Goal: Transaction & Acquisition: Purchase product/service

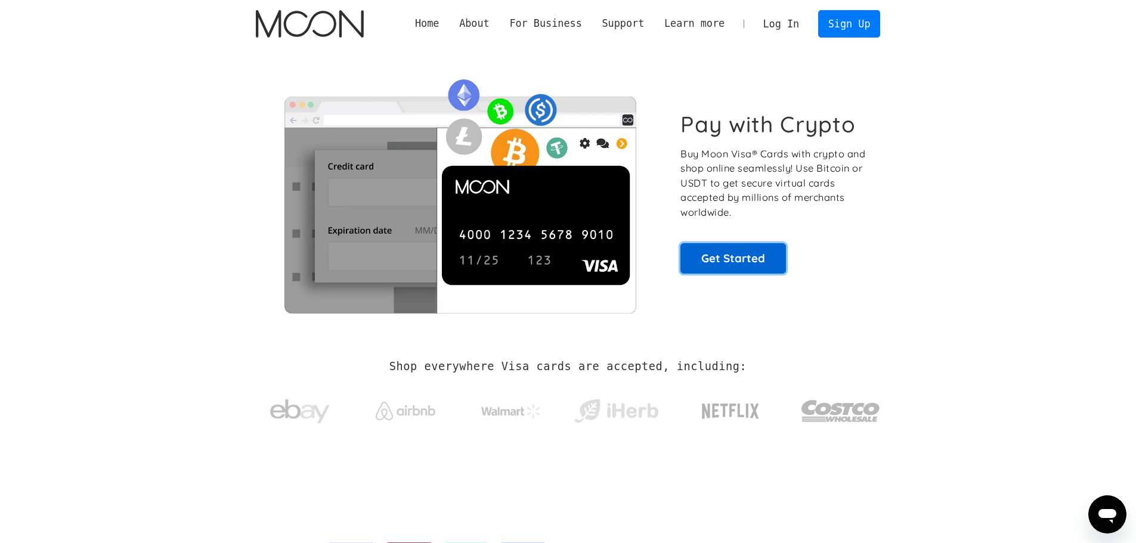
click at [759, 270] on link "Get Started" at bounding box center [733, 258] width 106 height 30
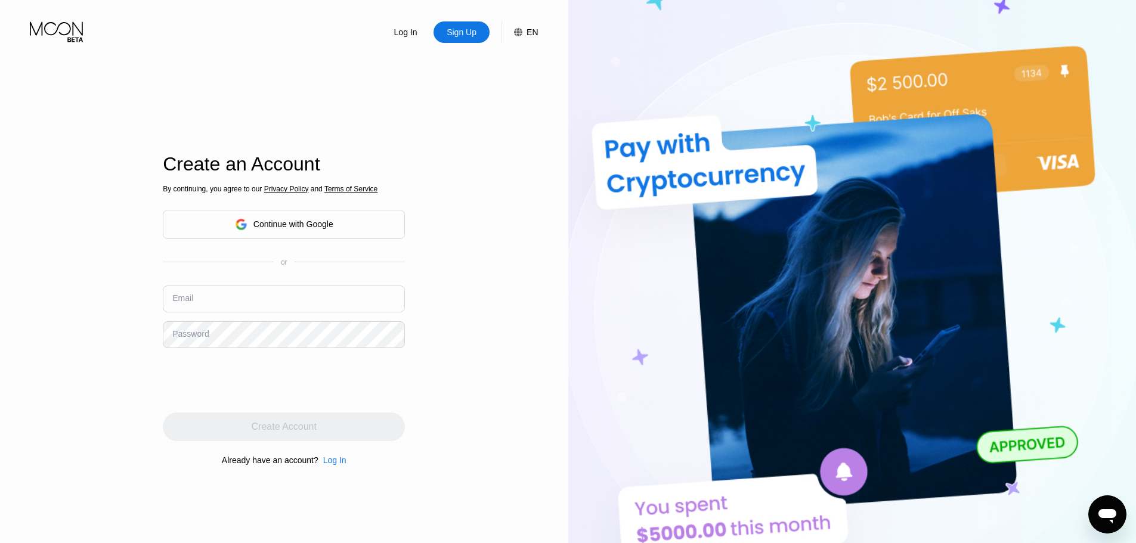
click at [284, 203] on div "By continuing, you agree to our Privacy Policy and Terms of Service Continue wi…" at bounding box center [284, 324] width 242 height 287
click at [283, 211] on div "Continue with Google" at bounding box center [284, 224] width 242 height 29
click at [283, 216] on div "Continue with Google" at bounding box center [284, 224] width 242 height 29
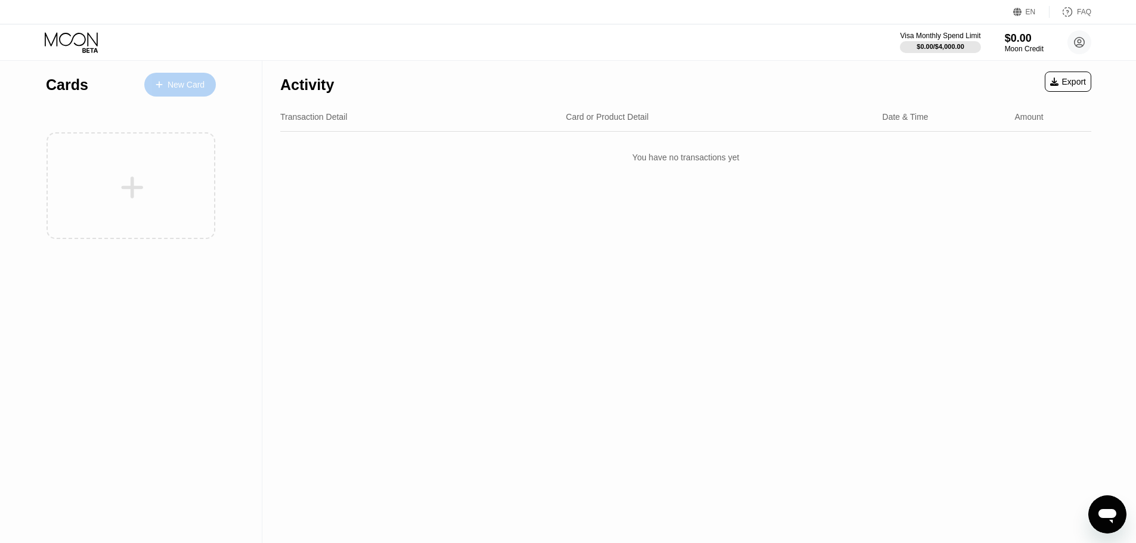
click at [174, 85] on div "New Card" at bounding box center [186, 85] width 37 height 10
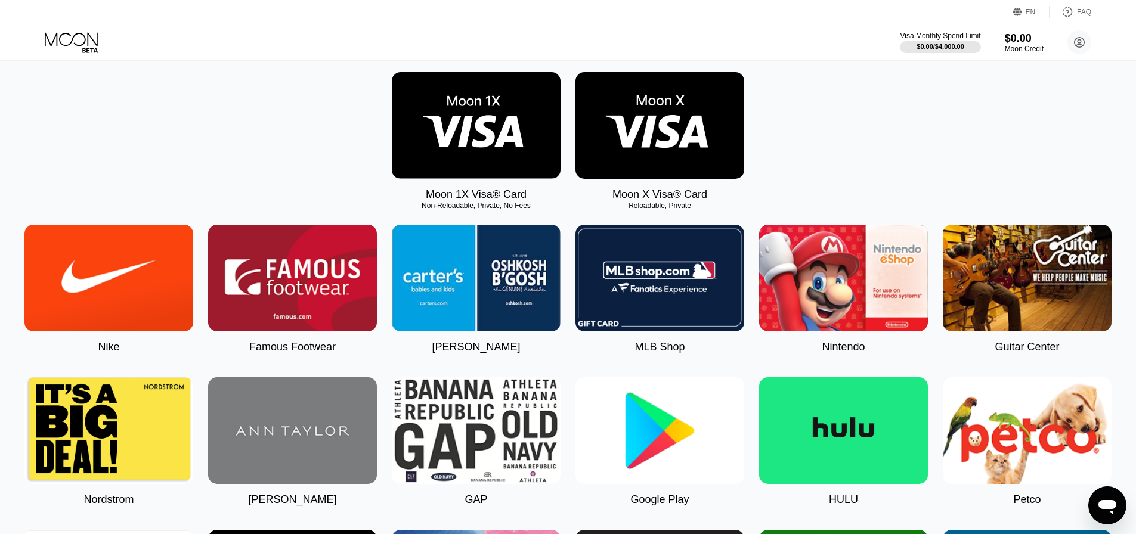
scroll to position [119, 0]
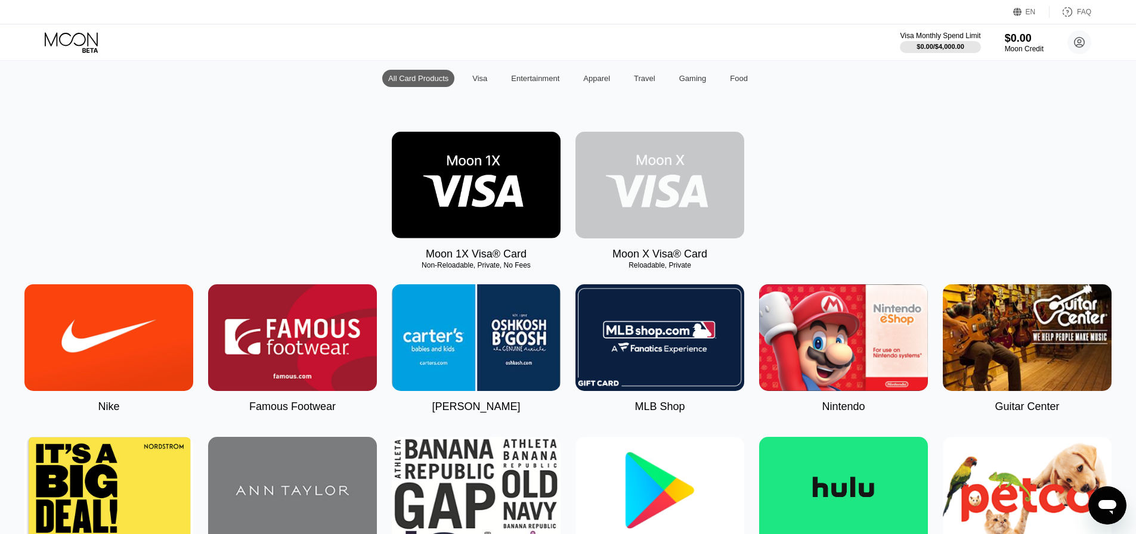
click at [686, 156] on img at bounding box center [659, 185] width 169 height 107
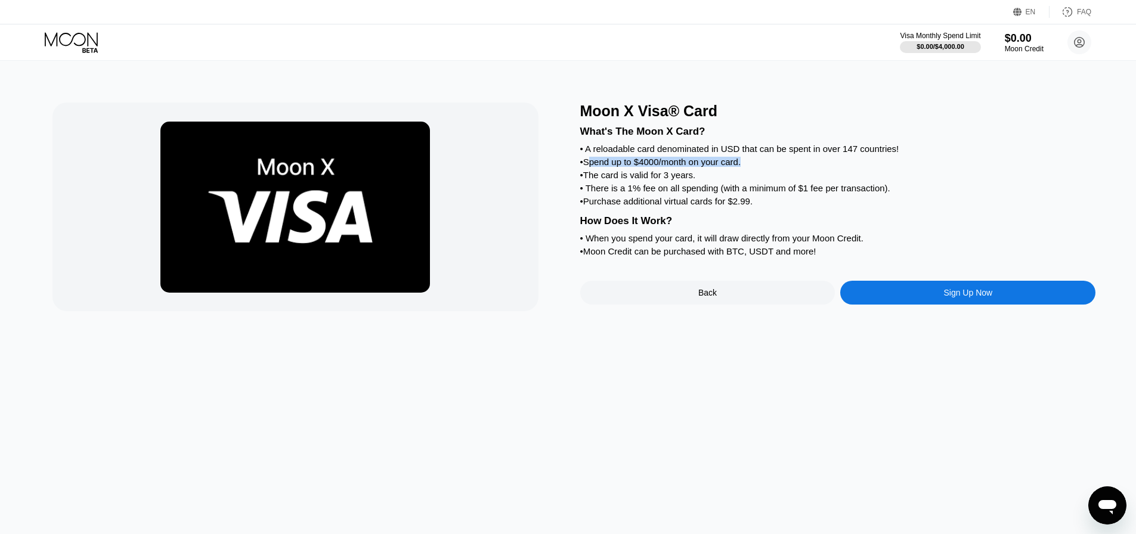
drag, startPoint x: 589, startPoint y: 173, endPoint x: 762, endPoint y: 164, distance: 173.7
click at [762, 164] on div "• Spend up to $4000/month on your card." at bounding box center [838, 162] width 516 height 10
drag, startPoint x: 600, startPoint y: 196, endPoint x: 748, endPoint y: 196, distance: 147.9
click at [748, 193] on div "• There is a 1% fee on all spending (with a minimum of $1 fee per transaction)." at bounding box center [838, 188] width 516 height 10
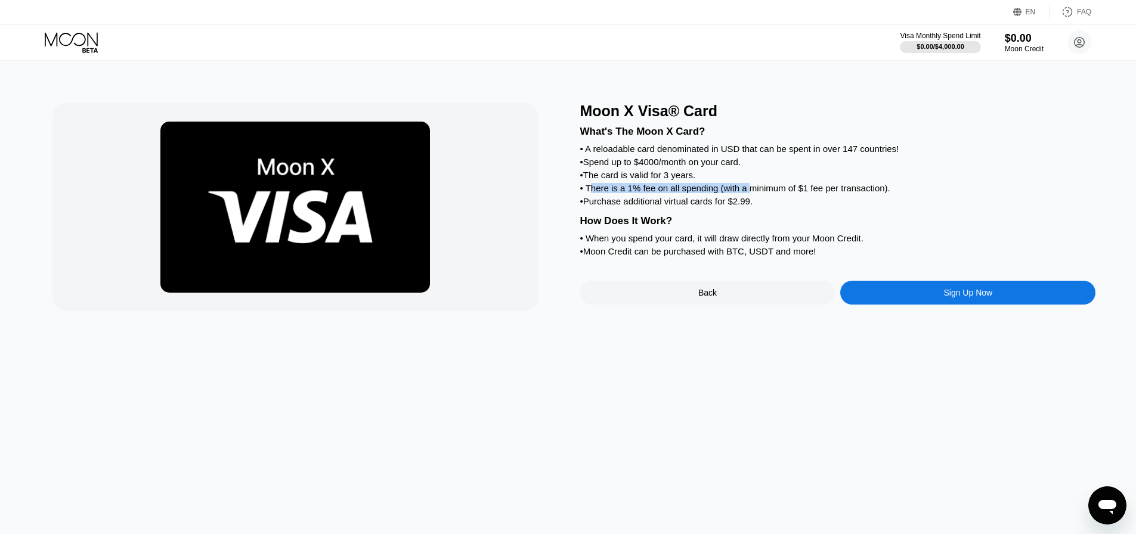
click at [748, 193] on div "• There is a 1% fee on all spending (with a minimum of $1 fee per transaction)." at bounding box center [838, 188] width 516 height 10
drag, startPoint x: 586, startPoint y: 212, endPoint x: 758, endPoint y: 213, distance: 172.9
click at [758, 206] on div "• Purchase additional virtual cards for $2.99." at bounding box center [838, 201] width 516 height 10
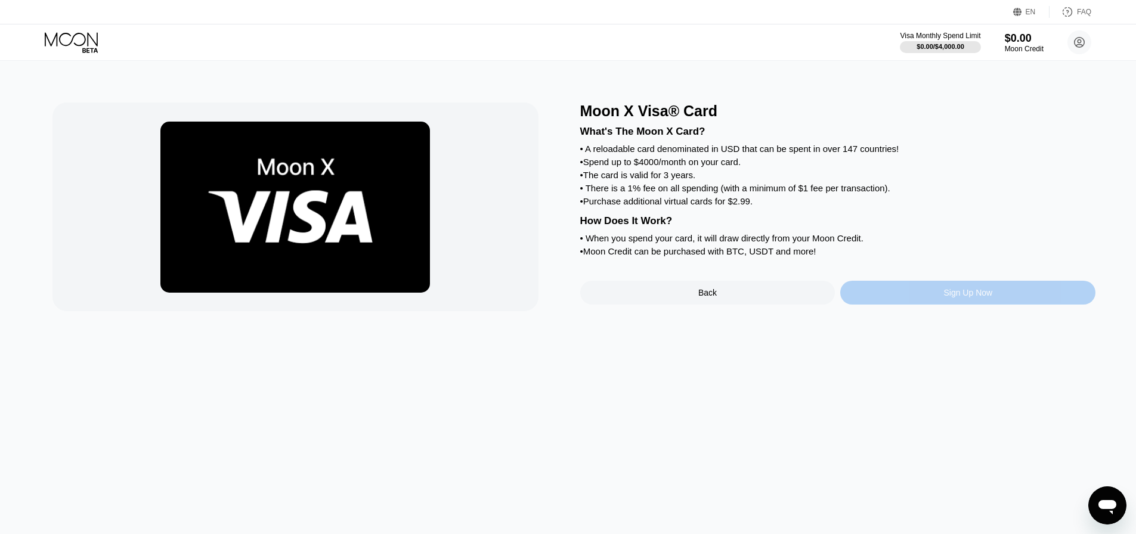
click at [981, 305] on div "Sign Up Now" at bounding box center [967, 293] width 255 height 24
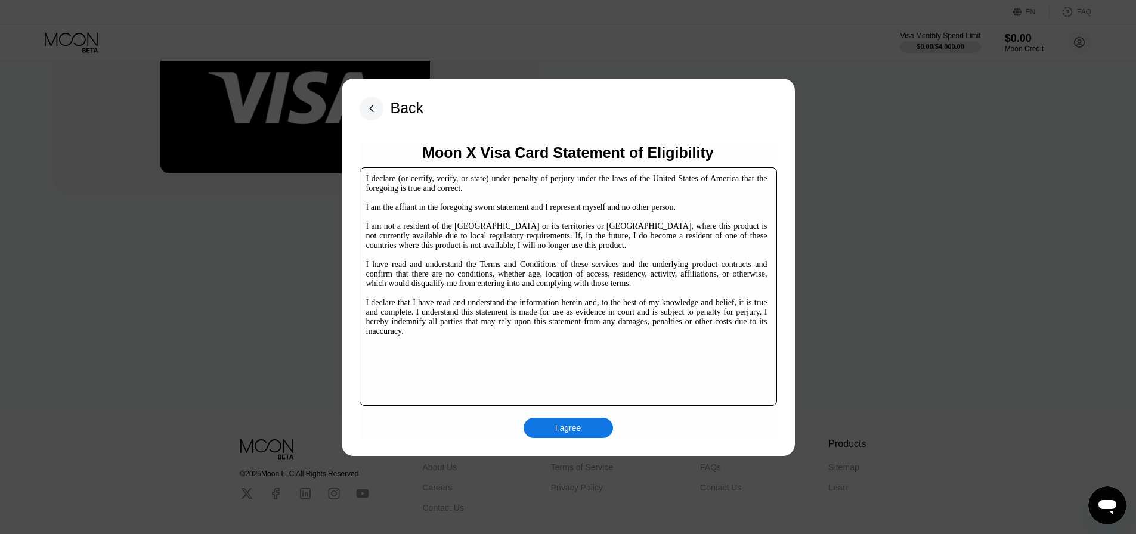
scroll to position [179, 0]
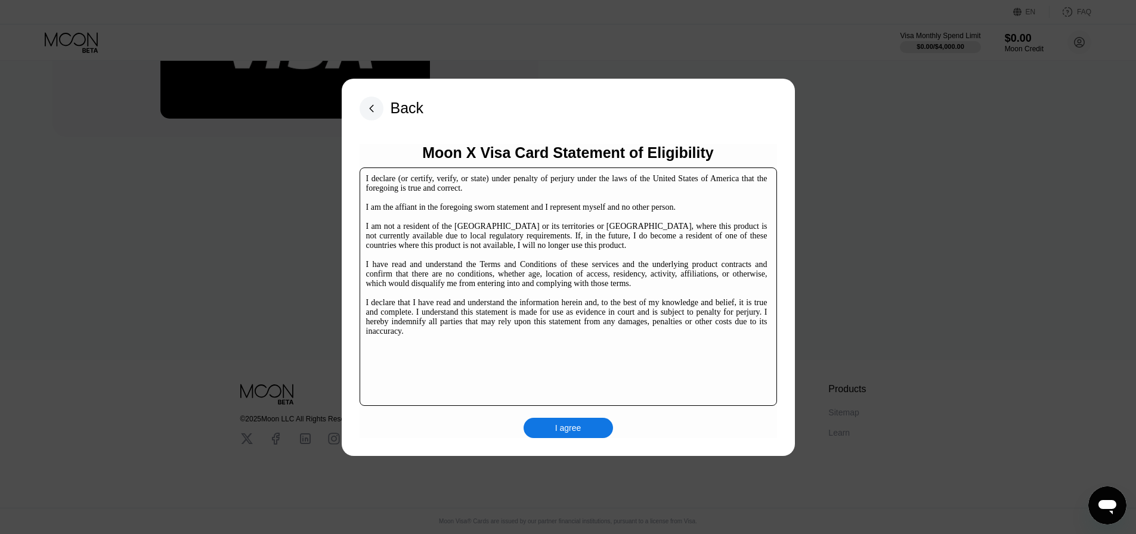
click at [582, 430] on div "I agree" at bounding box center [568, 428] width 89 height 20
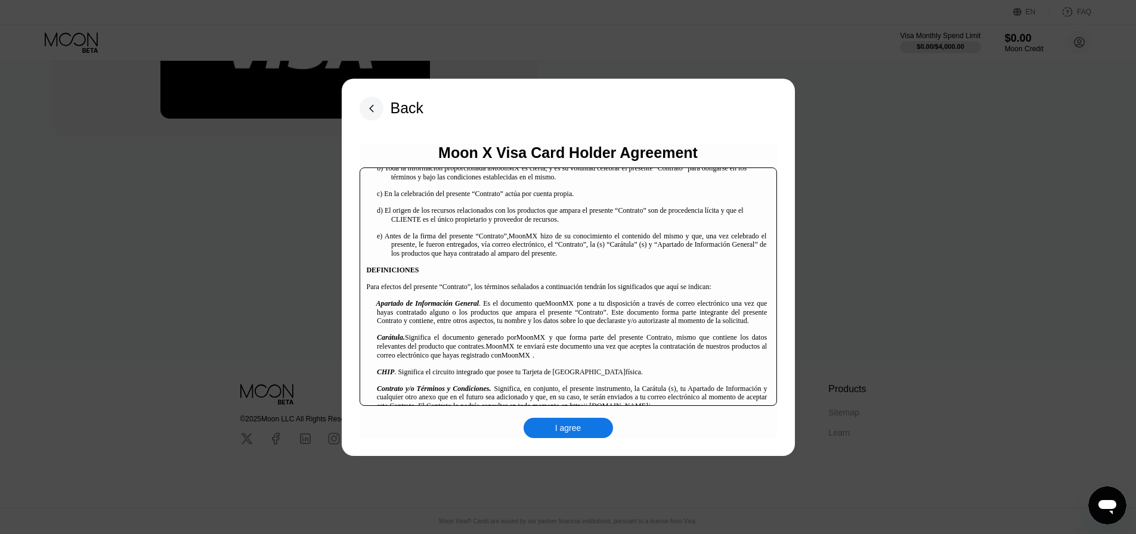
scroll to position [537, 0]
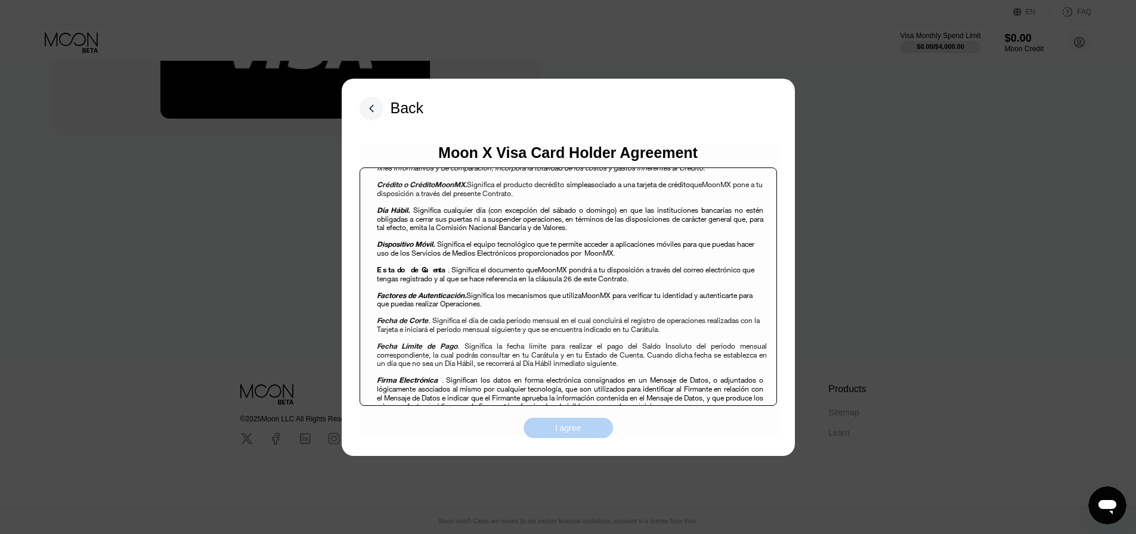
click at [547, 423] on div "I agree" at bounding box center [568, 428] width 89 height 20
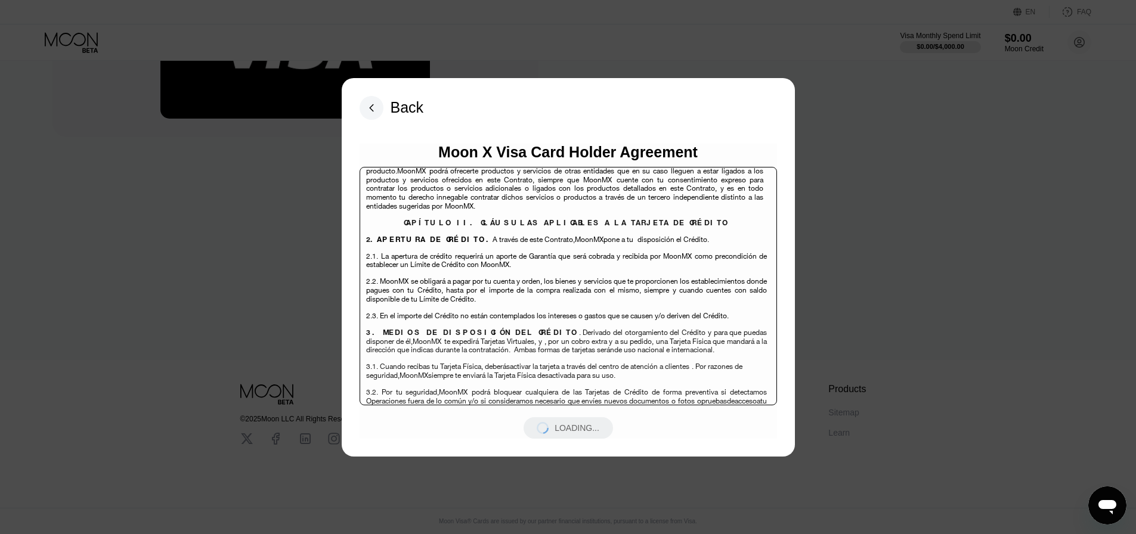
scroll to position [2564, 0]
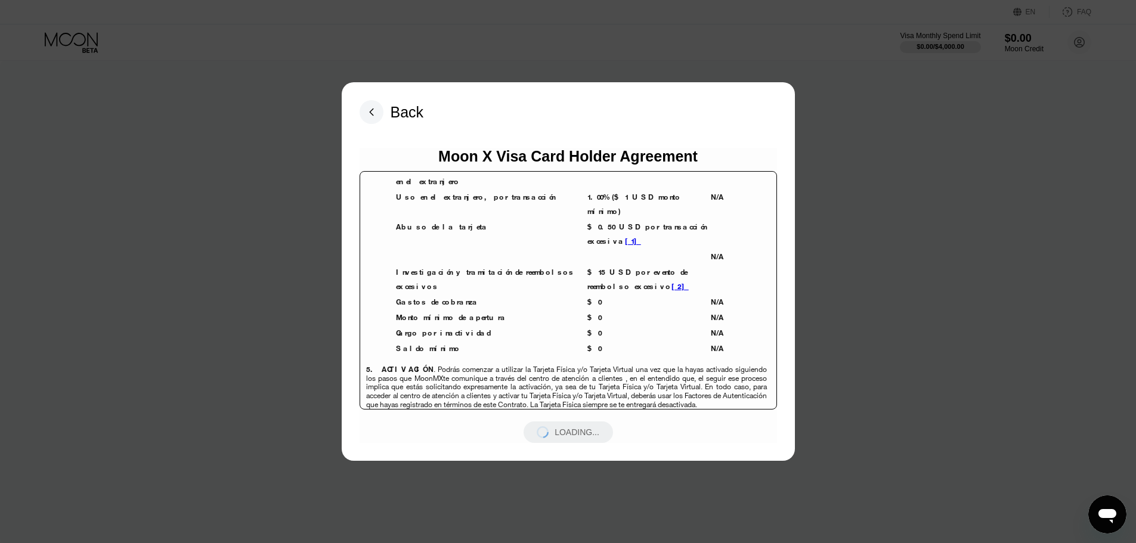
scroll to position [3041, 0]
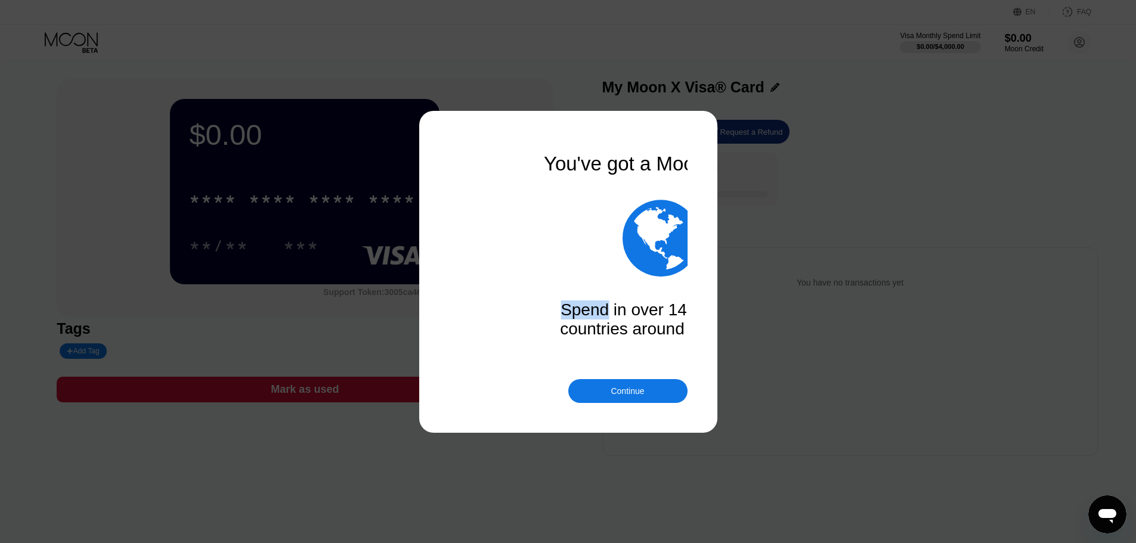
drag, startPoint x: 466, startPoint y: 319, endPoint x: 553, endPoint y: 312, distance: 87.3
click at [553, 312] on div "Spend in over 147 different countries around the world!" at bounding box center [660, 320] width 239 height 38
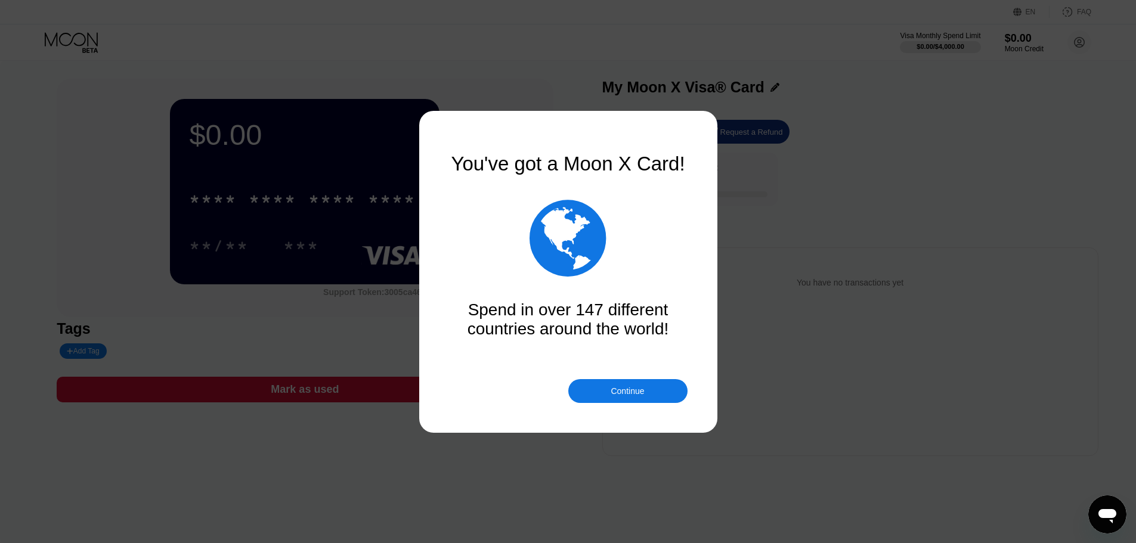
click at [636, 388] on div "Continue" at bounding box center [627, 391] width 33 height 10
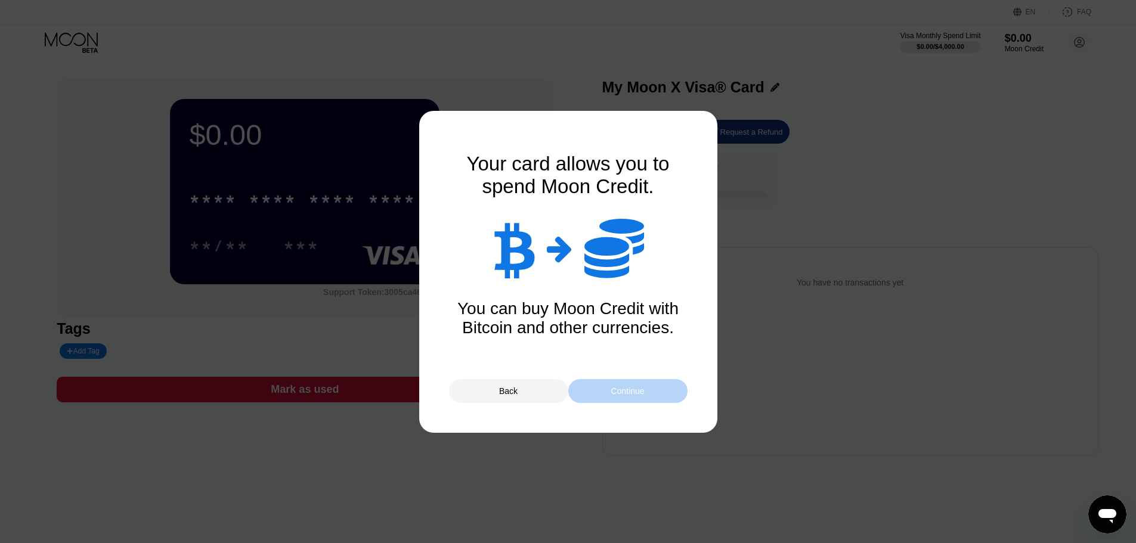
click at [606, 392] on div "Continue" at bounding box center [627, 391] width 119 height 24
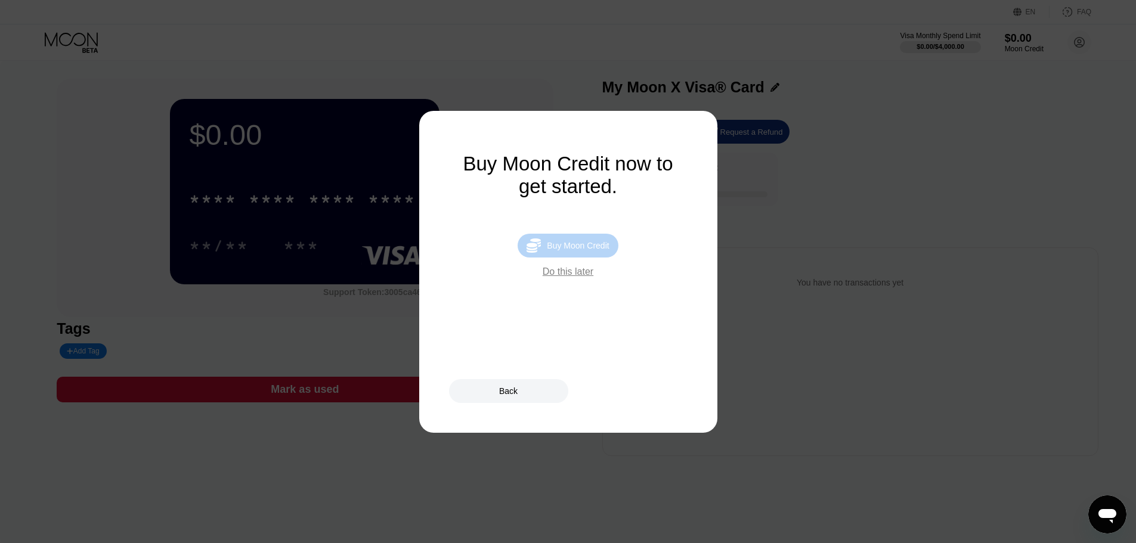
click at [589, 250] on div "Buy Moon Credit" at bounding box center [578, 246] width 62 height 10
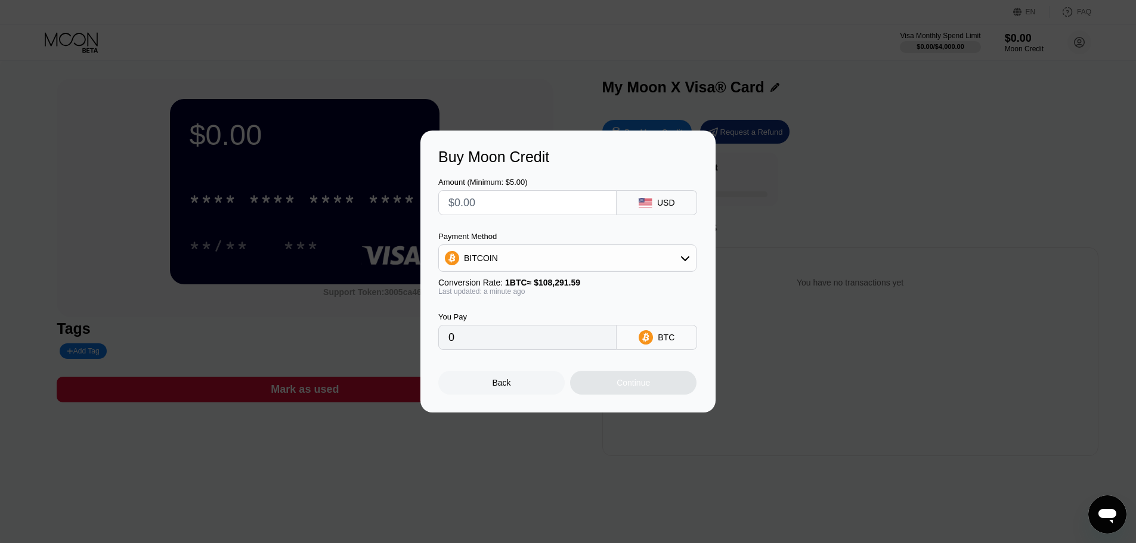
click at [527, 387] on div "Back" at bounding box center [501, 383] width 126 height 24
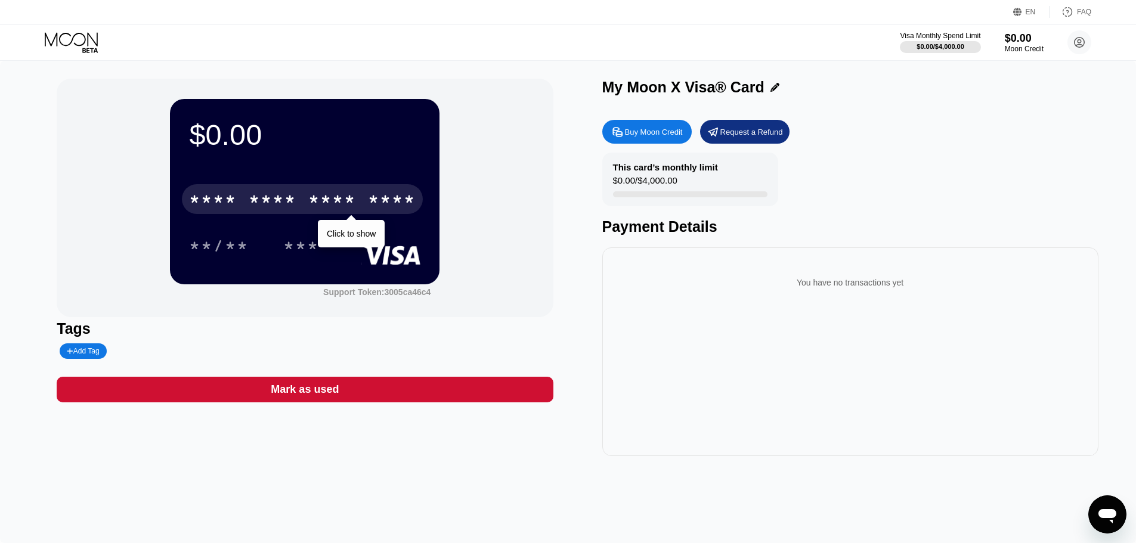
click at [362, 200] on div "* * * * * * * * * * * * ****" at bounding box center [302, 199] width 241 height 30
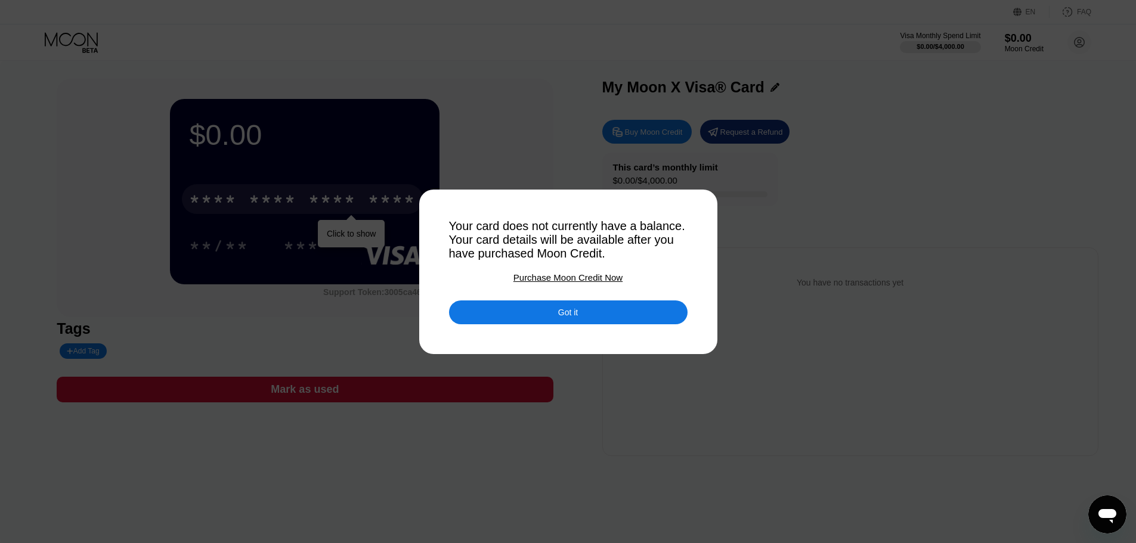
drag, startPoint x: 522, startPoint y: 222, endPoint x: 544, endPoint y: 218, distance: 21.8
click at [543, 219] on div "Your card does not currently have a balance. Your card details will be availabl…" at bounding box center [568, 239] width 239 height 41
click at [546, 324] on div "Got it" at bounding box center [568, 313] width 239 height 24
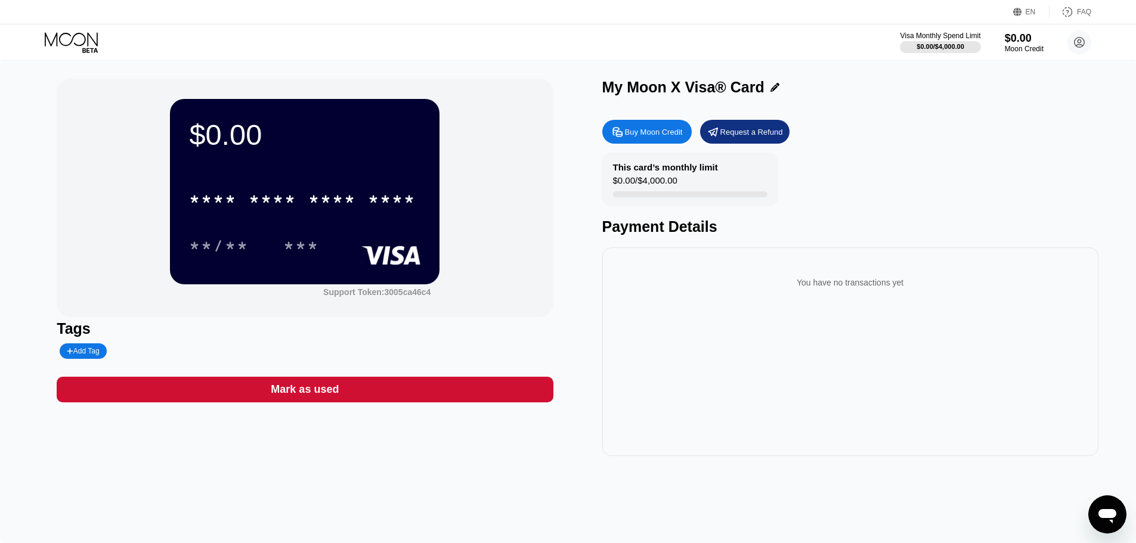
click at [652, 133] on div "Buy Moon Credit" at bounding box center [654, 132] width 58 height 10
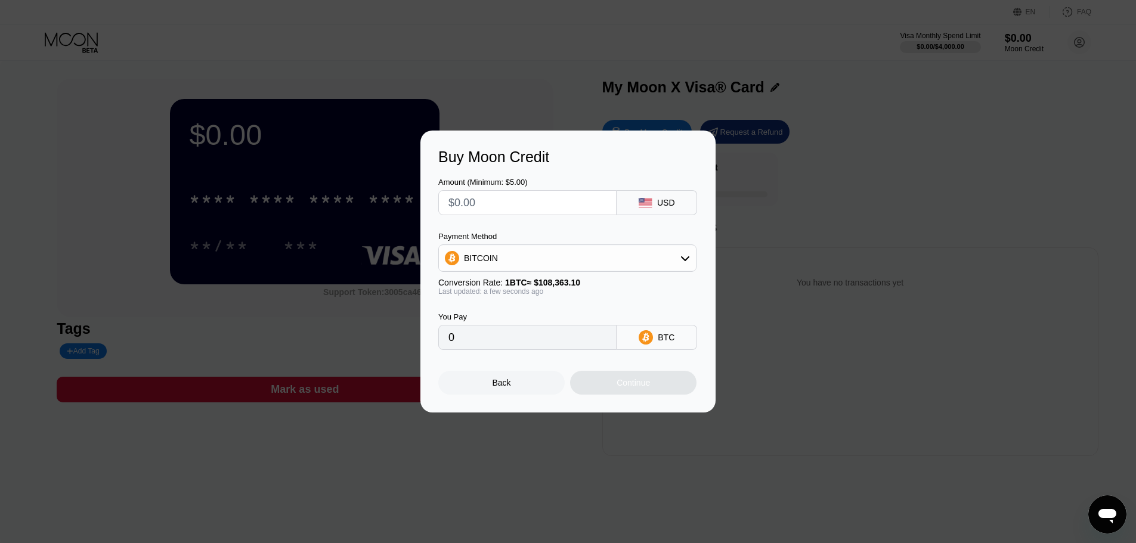
click at [502, 202] on input "text" at bounding box center [527, 203] width 158 height 24
type input "$10"
type input "0.00009229"
type input "$100"
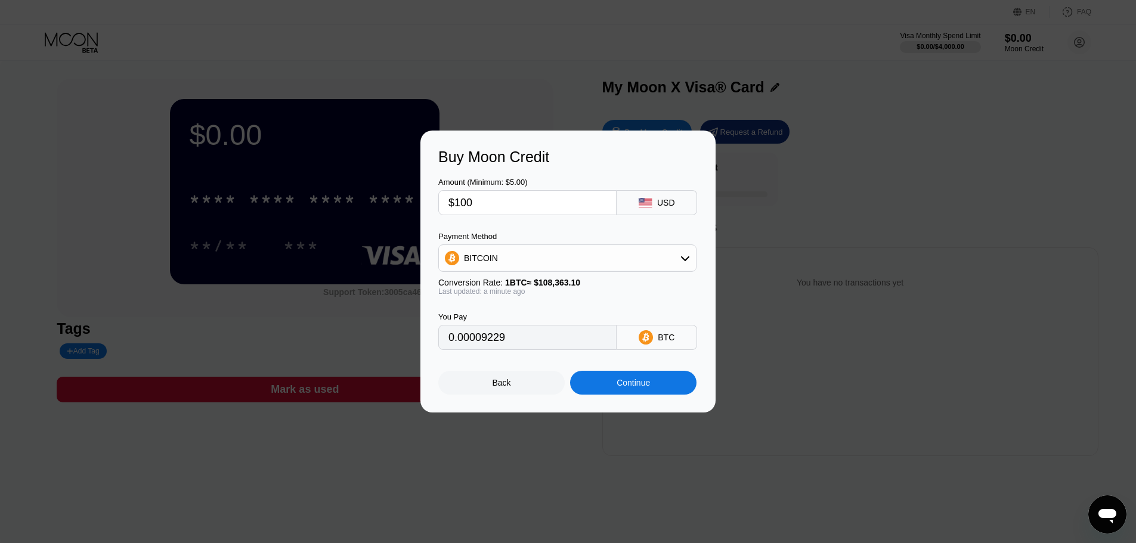
type input "0.00092283"
type input "$100"
click at [527, 251] on div "BITCOIN" at bounding box center [567, 258] width 257 height 24
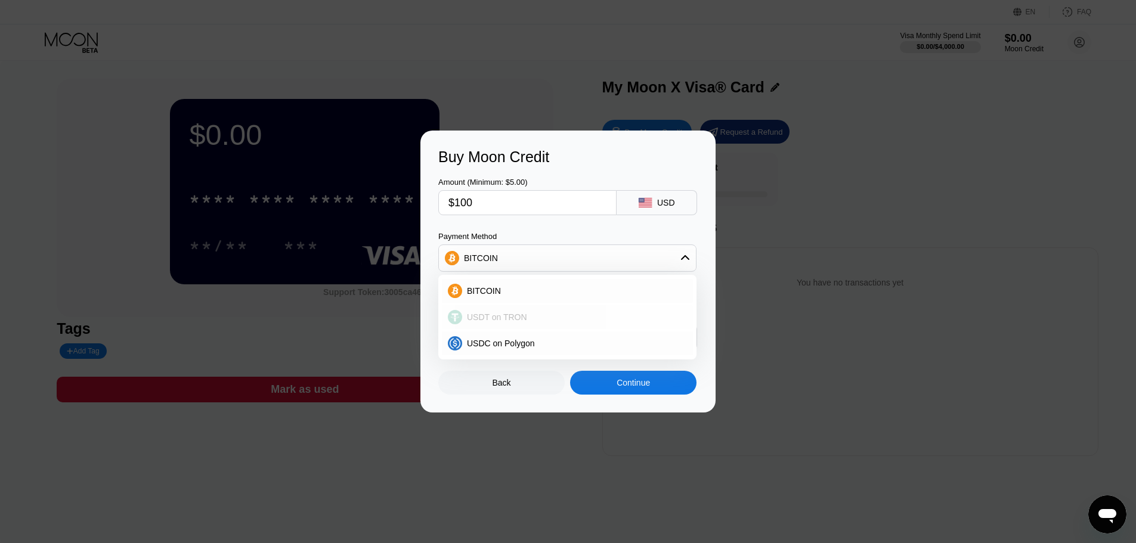
click at [493, 320] on span "USDT on TRON" at bounding box center [497, 317] width 60 height 10
type input "101.01"
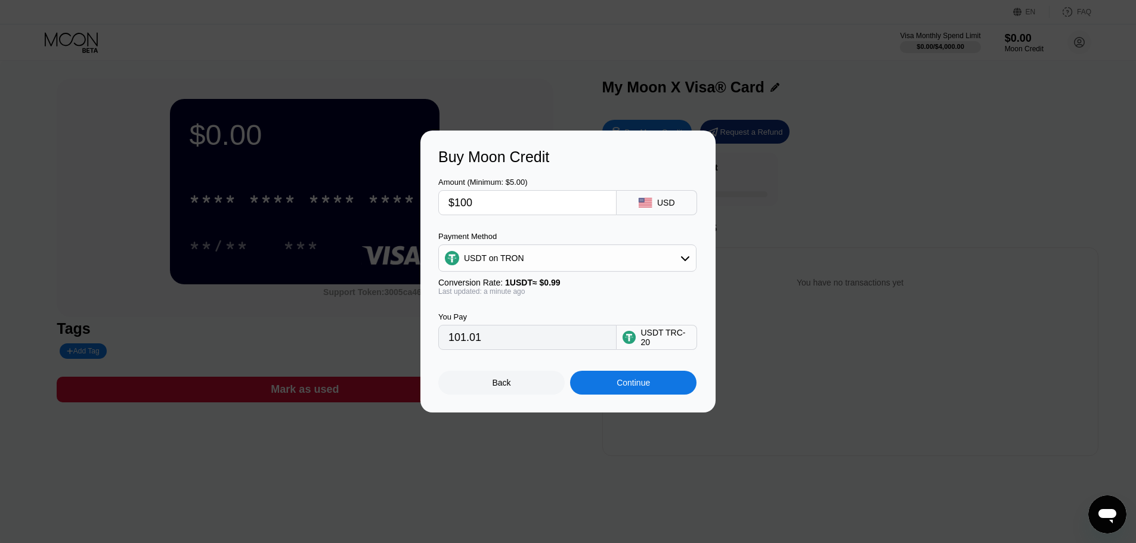
click at [651, 389] on div "Continue" at bounding box center [633, 383] width 126 height 24
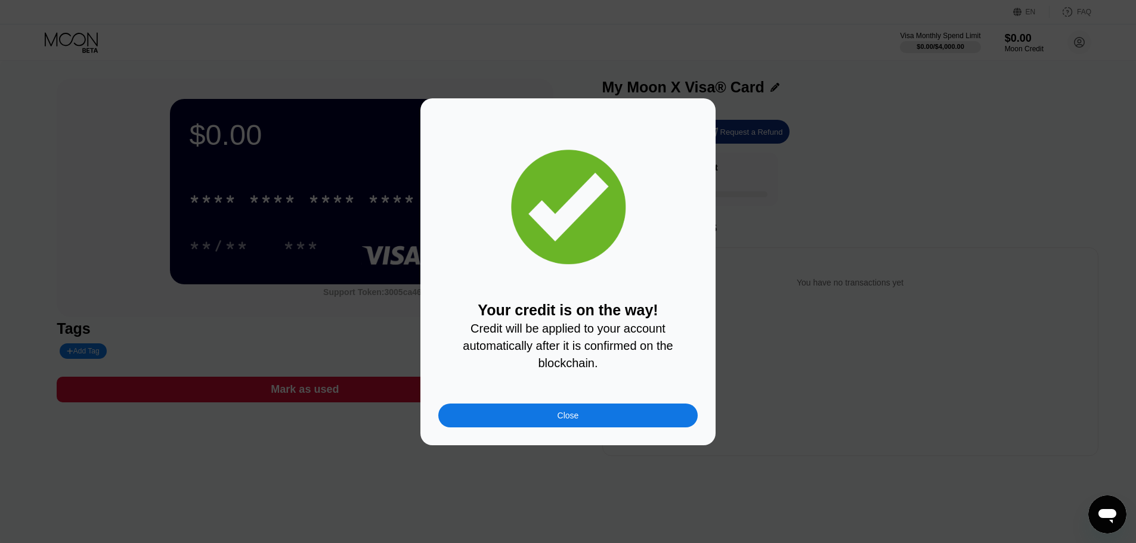
click at [532, 417] on div "Close" at bounding box center [567, 416] width 259 height 24
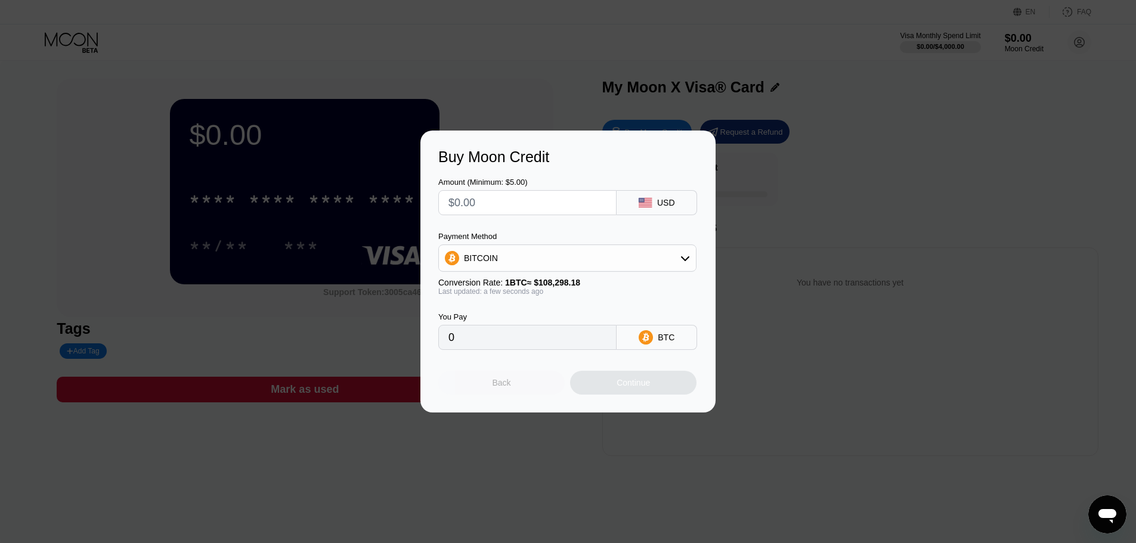
click at [517, 387] on div "Back" at bounding box center [501, 383] width 126 height 24
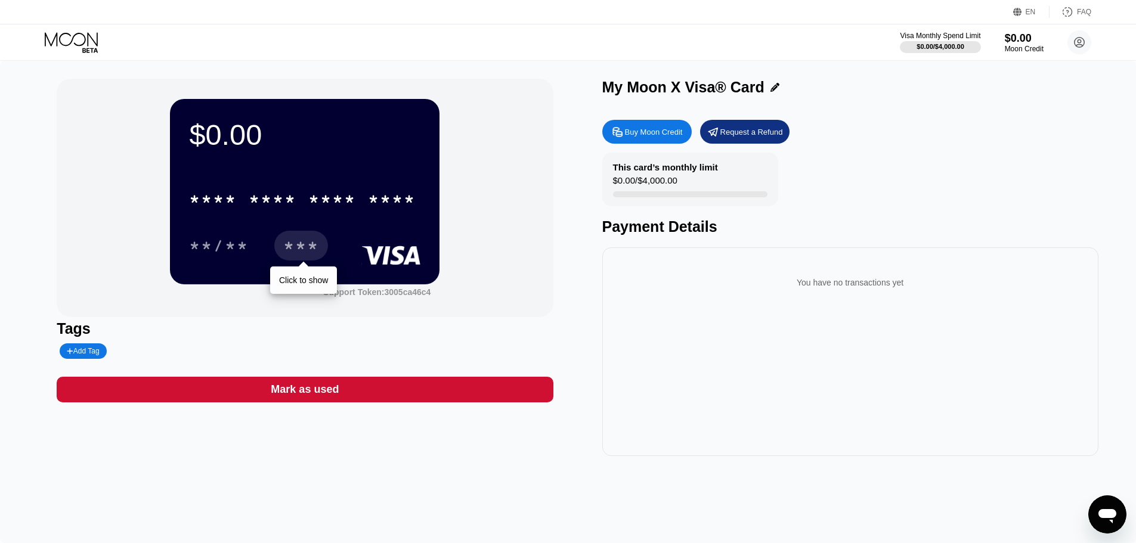
click at [283, 245] on div "***" at bounding box center [301, 247] width 36 height 19
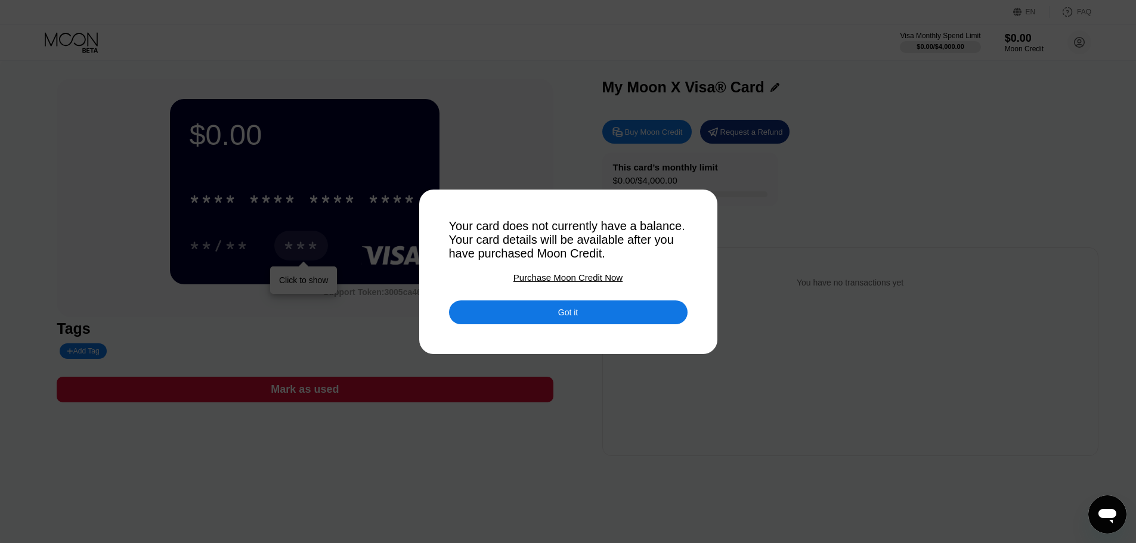
click at [832, 271] on div at bounding box center [572, 271] width 1145 height 543
click at [1048, 41] on div at bounding box center [572, 271] width 1145 height 543
click at [590, 309] on div "Got it" at bounding box center [568, 313] width 239 height 24
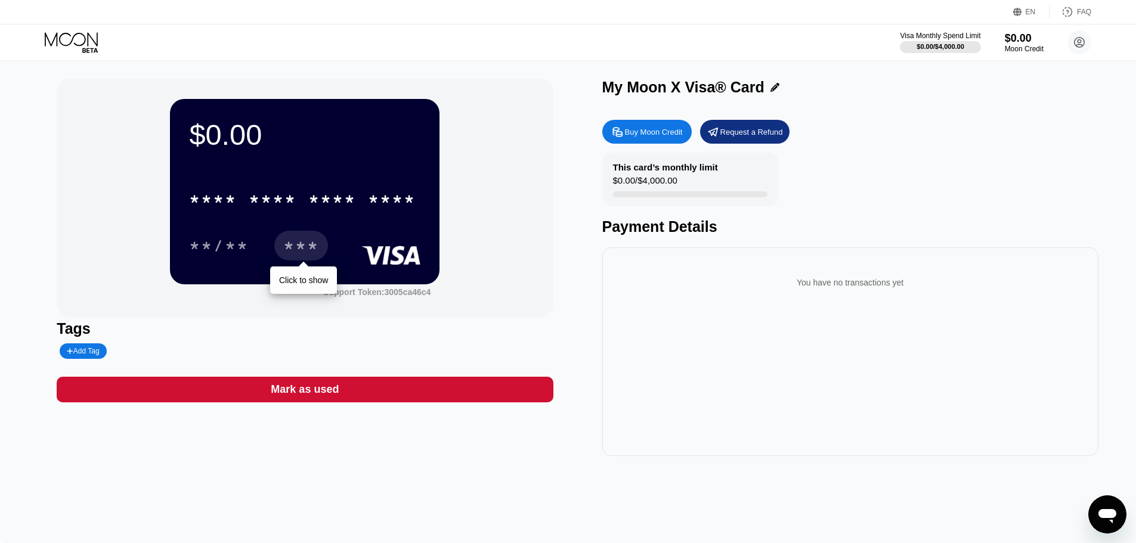
drag, startPoint x: 1041, startPoint y: 25, endPoint x: 1026, endPoint y: 35, distance: 17.7
click at [1038, 27] on div "Visa Monthly Spend Limit $0.00 / $4,000.00 $0.00 Moon Credit Ridham8bp ridhammo…" at bounding box center [568, 42] width 1136 height 36
click at [1026, 35] on div "$0.00" at bounding box center [1024, 38] width 40 height 13
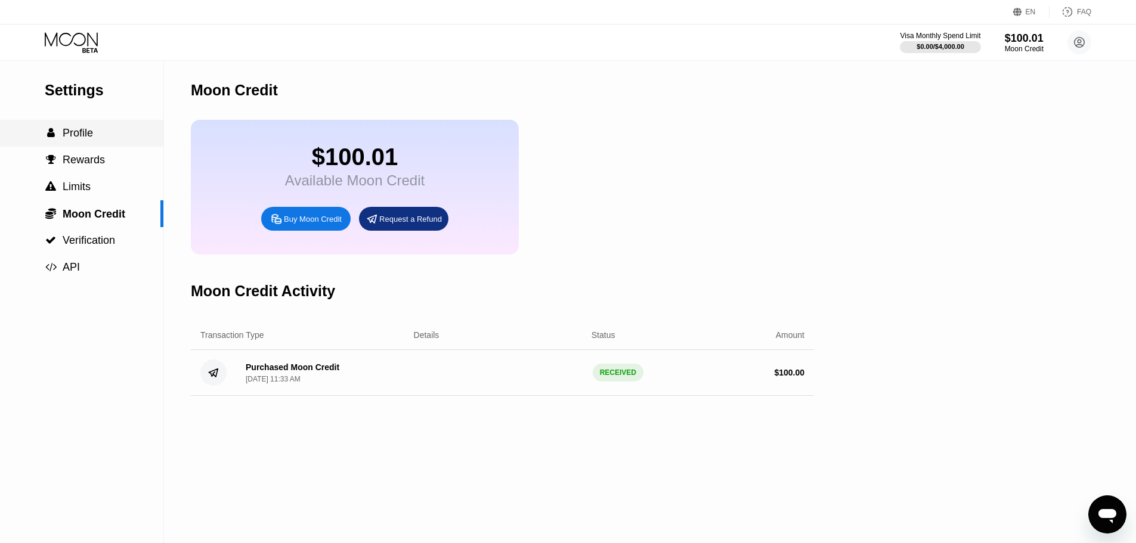
click at [91, 139] on span "Profile" at bounding box center [78, 133] width 30 height 12
drag, startPoint x: 516, startPoint y: 106, endPoint x: 501, endPoint y: 100, distance: 15.5
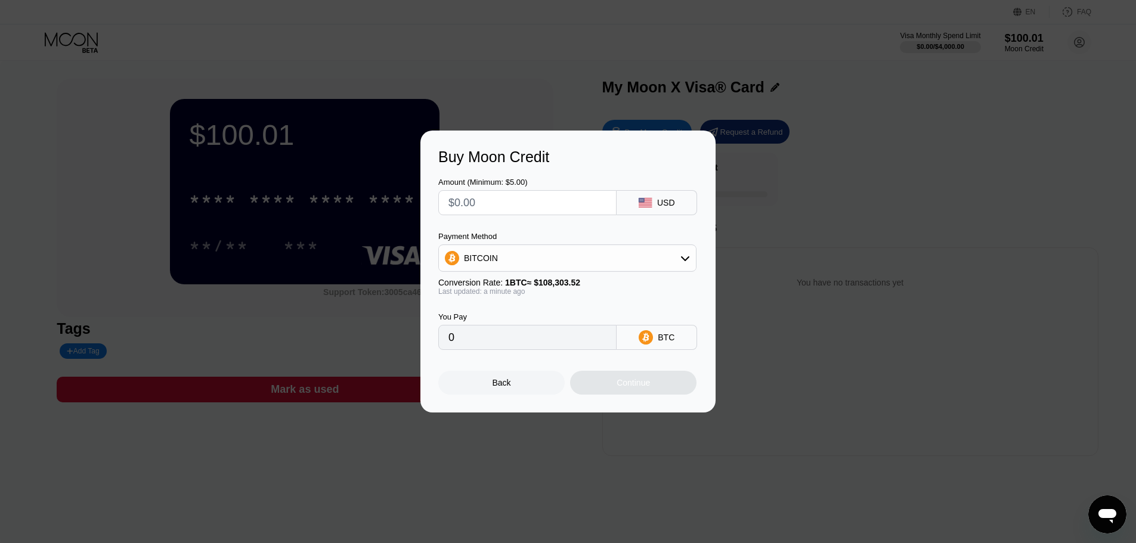
click at [668, 100] on div at bounding box center [572, 271] width 1145 height 543
click at [708, 81] on div at bounding box center [572, 271] width 1145 height 543
click at [510, 392] on div "Back" at bounding box center [501, 383] width 126 height 24
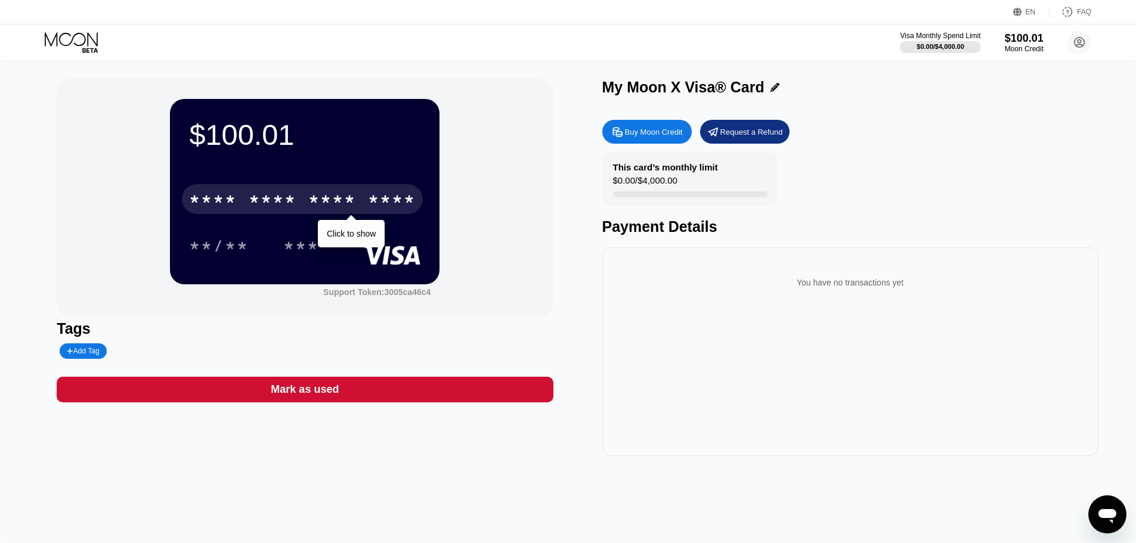
click at [323, 198] on div "* * * *" at bounding box center [332, 200] width 48 height 19
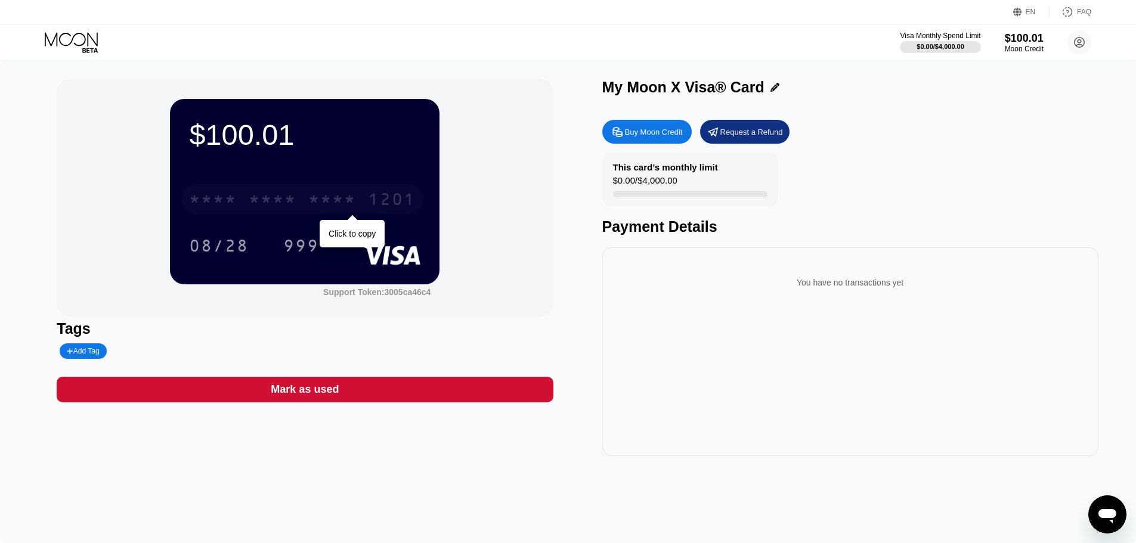
click at [202, 200] on div "* * * *" at bounding box center [213, 200] width 48 height 19
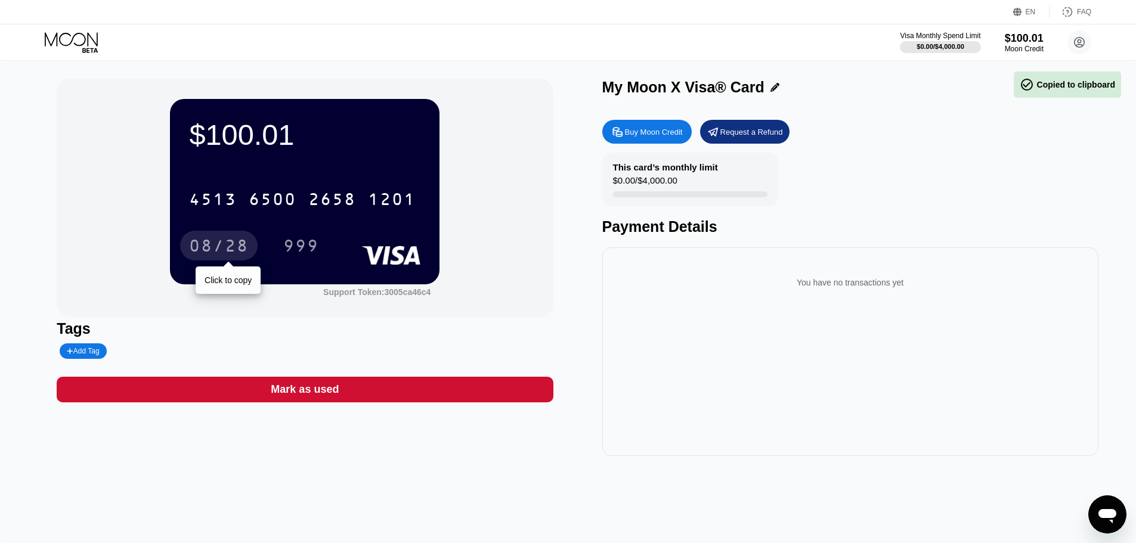
click at [210, 246] on div "08/28" at bounding box center [219, 247] width 60 height 19
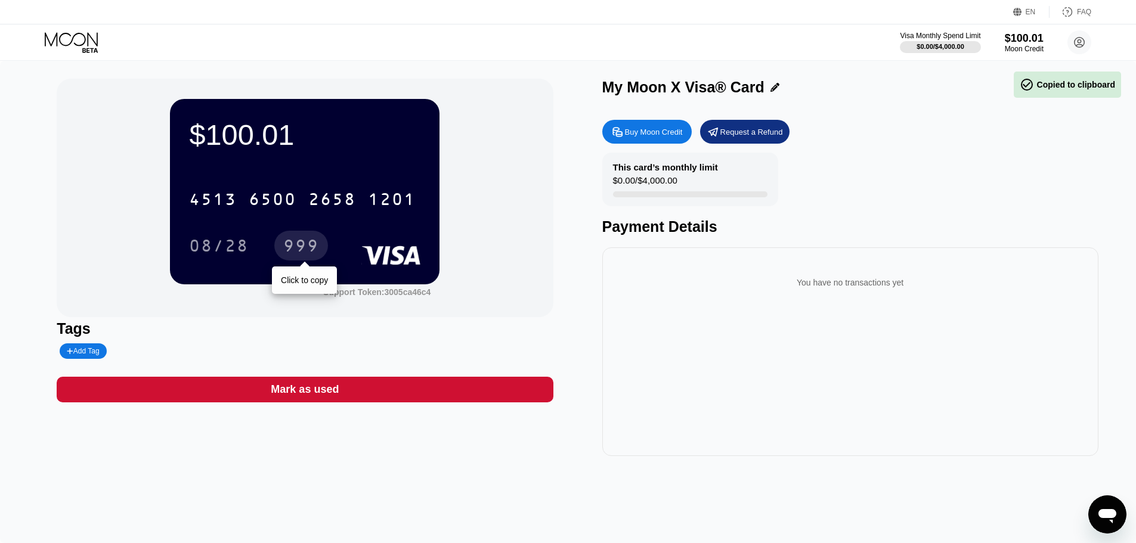
click at [285, 250] on div "999" at bounding box center [301, 247] width 36 height 19
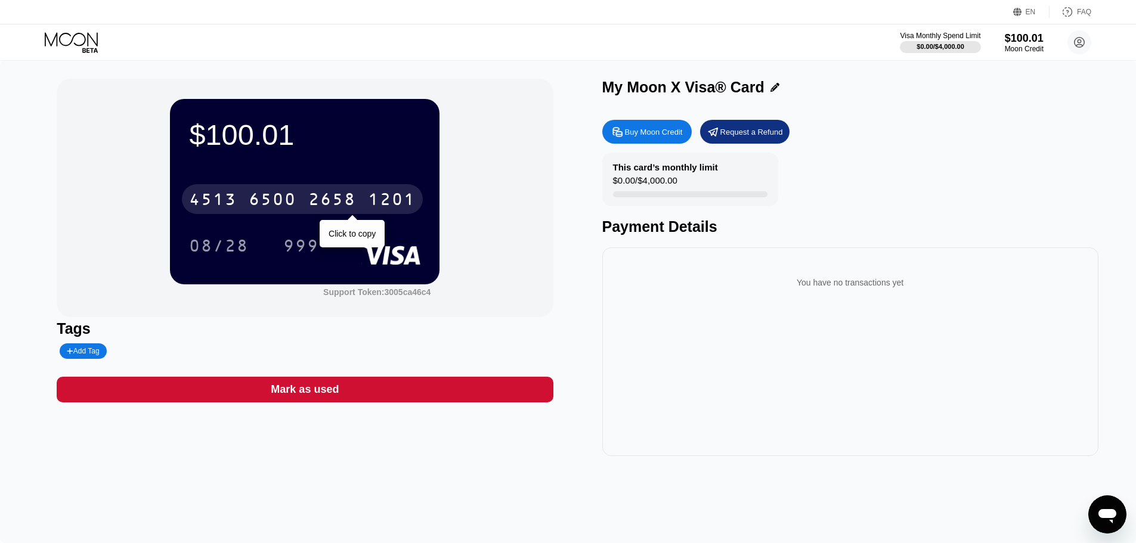
click at [284, 202] on div "6500" at bounding box center [273, 200] width 48 height 19
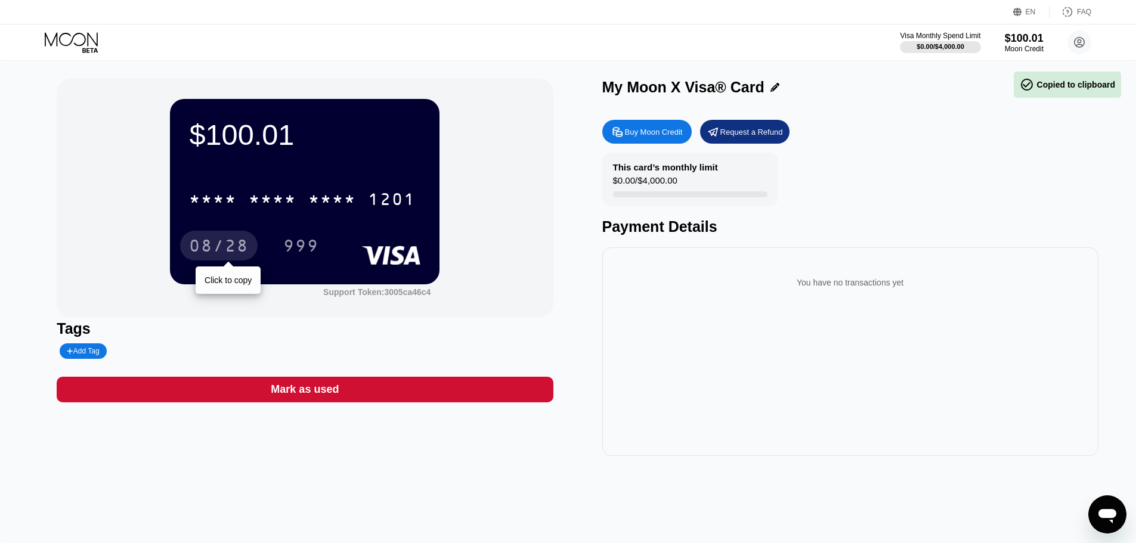
click at [223, 256] on div "08/28" at bounding box center [219, 247] width 60 height 19
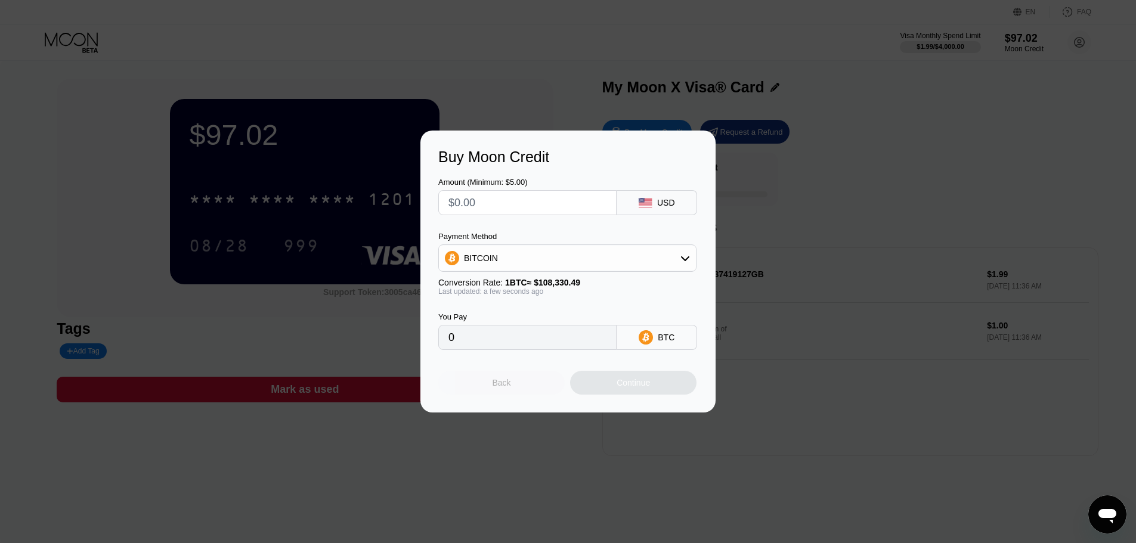
click at [490, 380] on div "Back" at bounding box center [501, 383] width 126 height 24
click at [527, 385] on div "Back" at bounding box center [501, 383] width 126 height 24
